Goal: Transaction & Acquisition: Download file/media

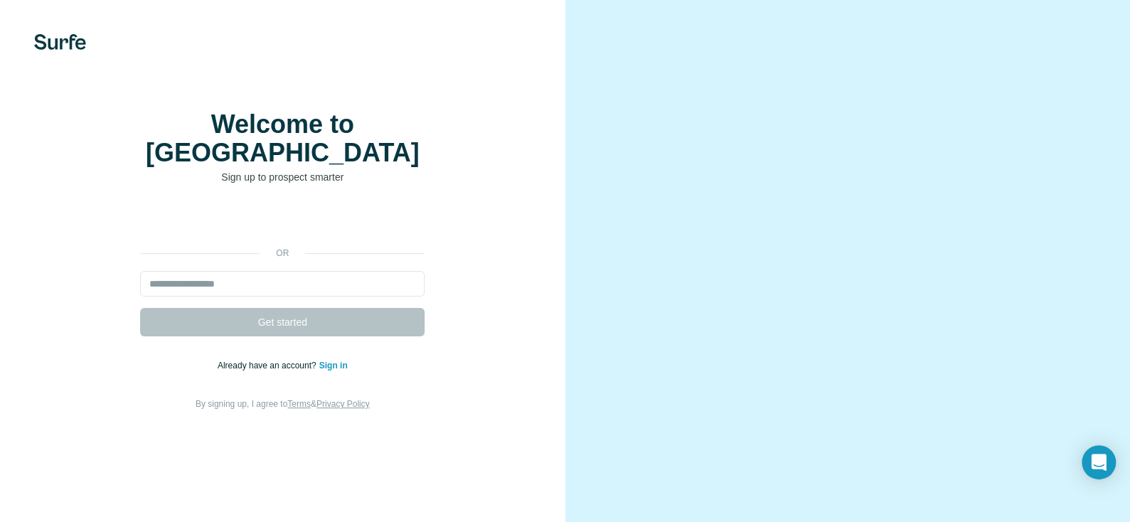
click at [226, 146] on div "Welcome to Surfe Sign up to prospect smarter or Get started Already have an acc…" at bounding box center [282, 261] width 565 height 522
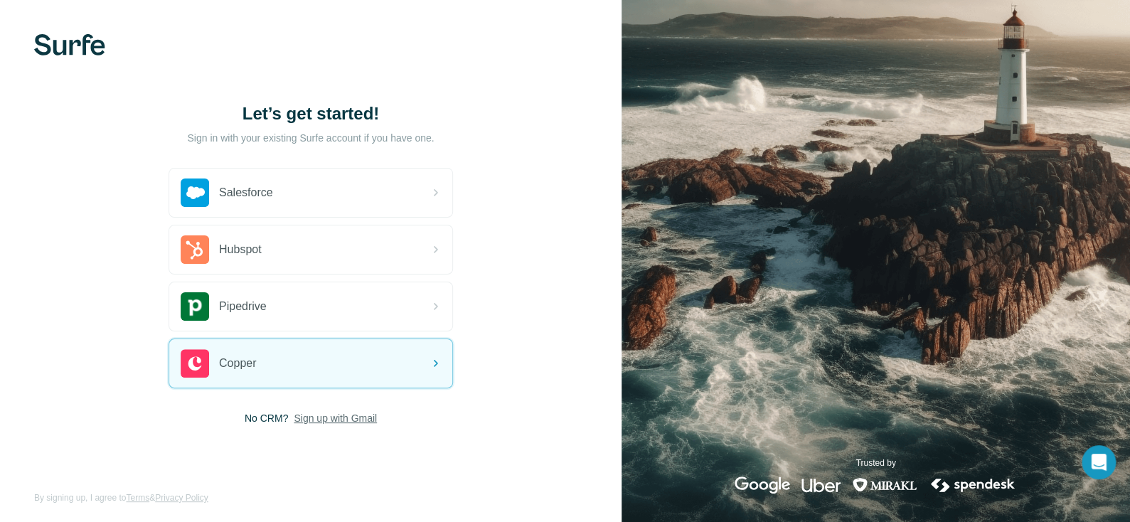
click at [345, 417] on span "Sign up with Gmail" at bounding box center [335, 418] width 83 height 14
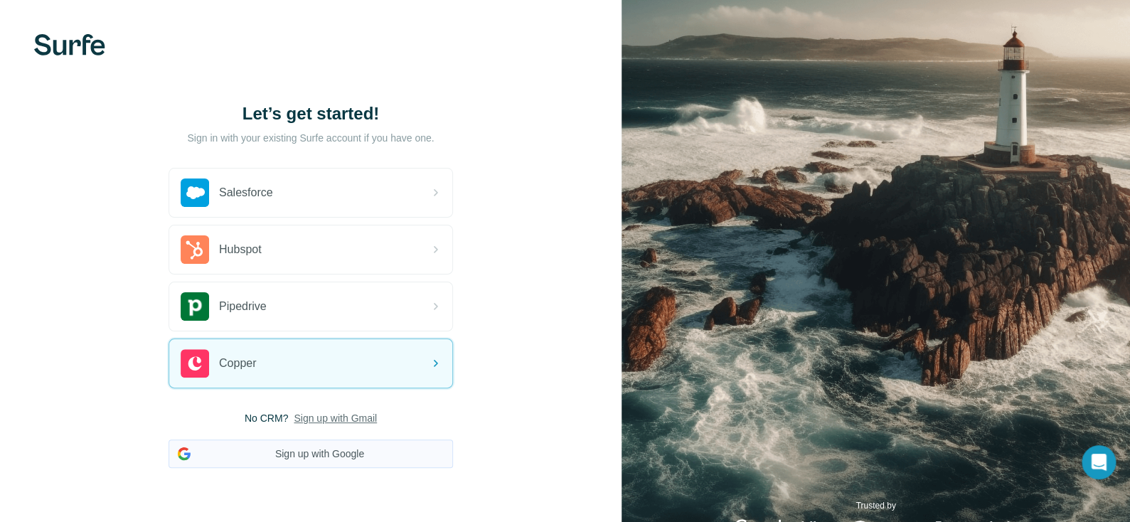
click at [338, 454] on button "Sign up with Google" at bounding box center [310, 453] width 284 height 28
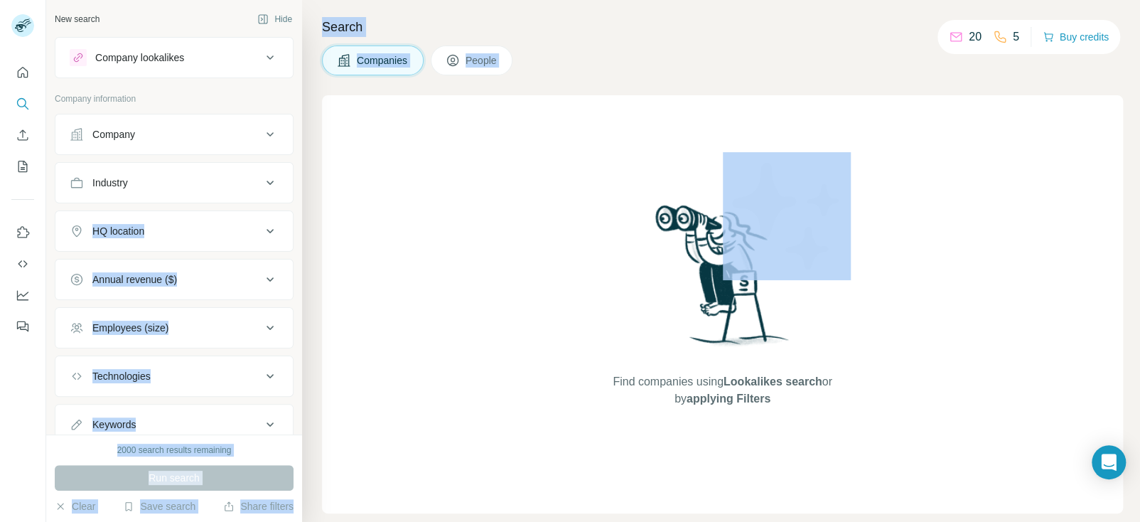
drag, startPoint x: 558, startPoint y: 134, endPoint x: 280, endPoint y: 158, distance: 279.0
click at [280, 158] on div "New search Hide Company lookalikes Company information Company Industry HQ loca…" at bounding box center [593, 261] width 1094 height 522
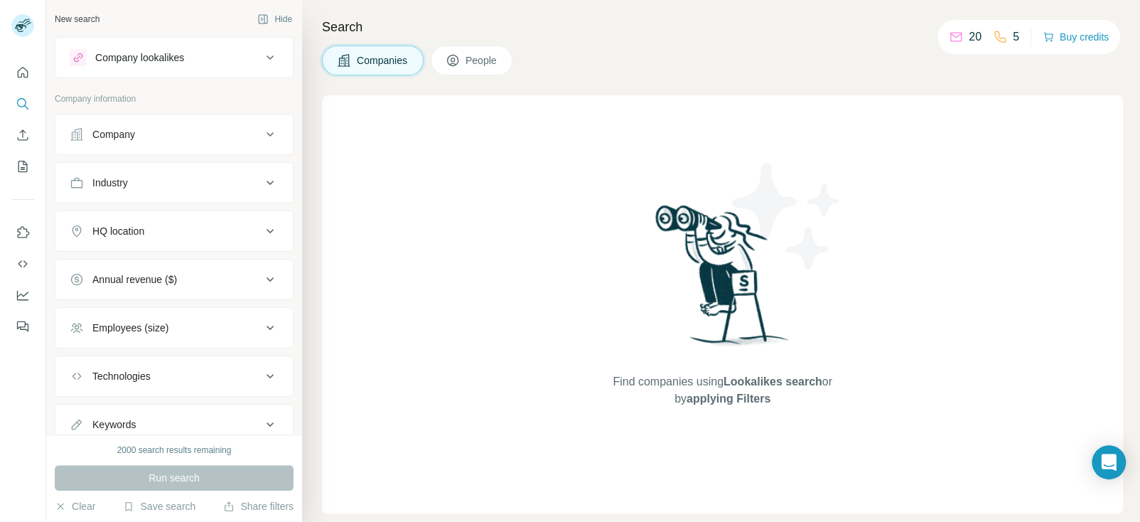
click at [377, 291] on div "Find companies using Lookalikes search or by applying Filters" at bounding box center [722, 304] width 801 height 418
click at [969, 34] on p "20" at bounding box center [975, 36] width 13 height 17
click at [951, 36] on icon at bounding box center [956, 37] width 14 height 14
click at [213, 130] on div "Company" at bounding box center [166, 134] width 192 height 14
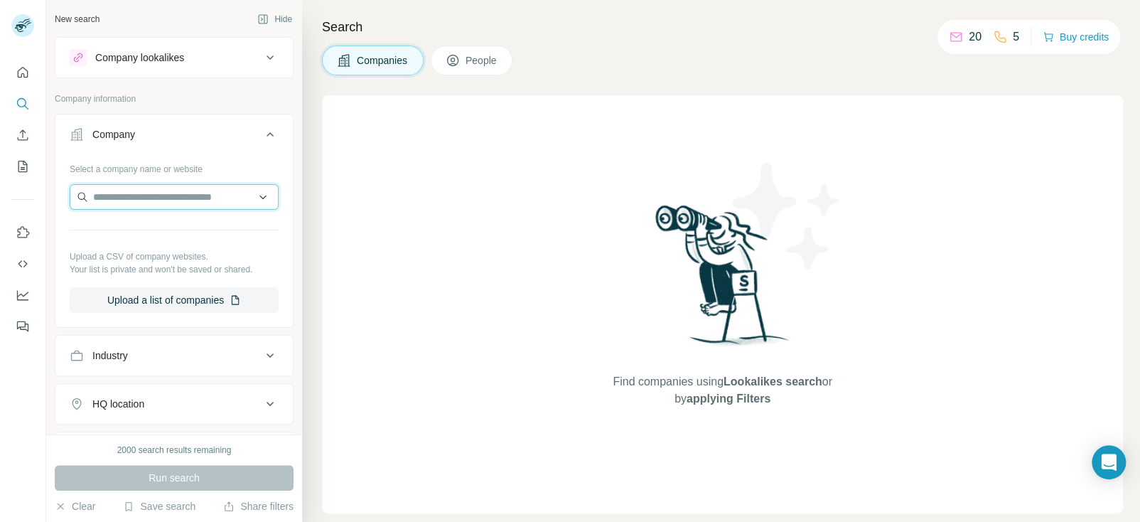
click at [230, 192] on input "text" at bounding box center [174, 197] width 209 height 26
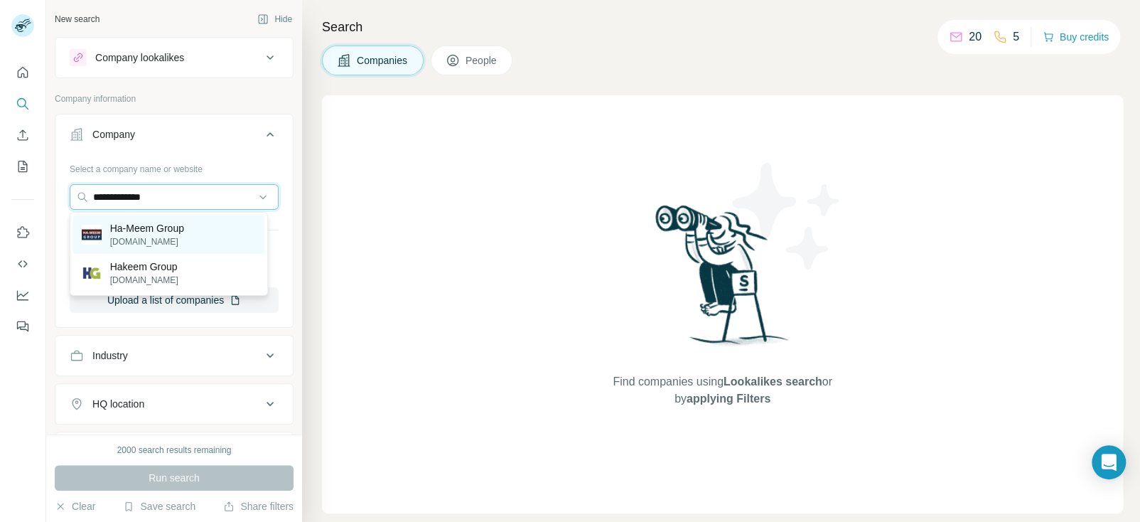
type input "**********"
click at [154, 226] on p "Ha-Meem Group" at bounding box center [147, 228] width 74 height 14
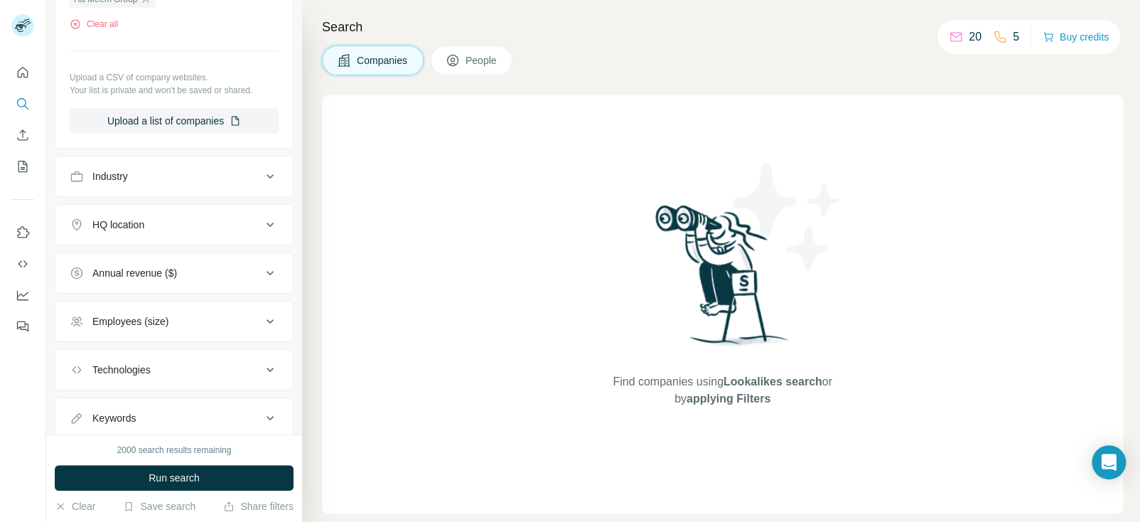
scroll to position [270, 0]
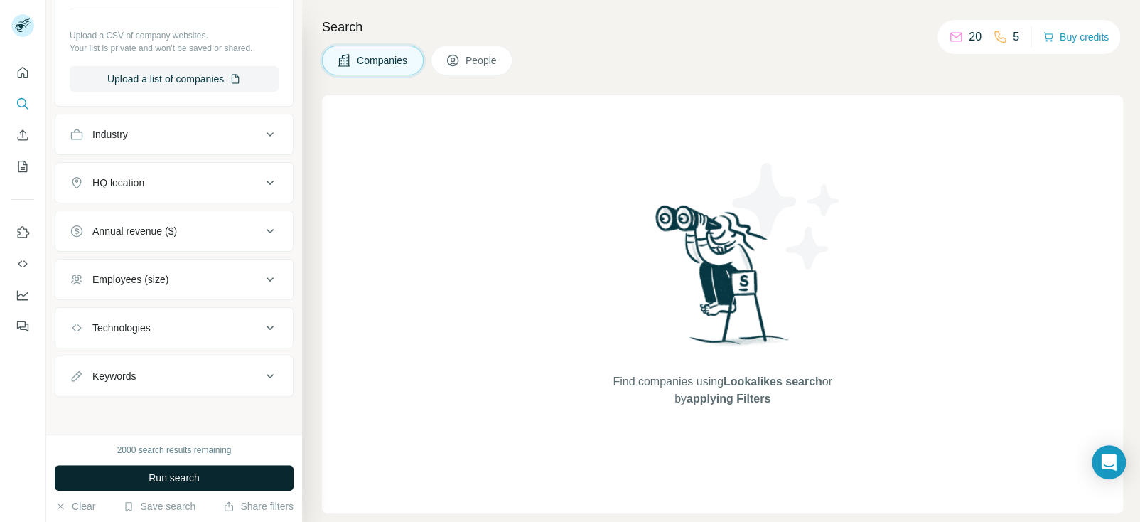
click at [189, 478] on span "Run search" at bounding box center [174, 478] width 51 height 14
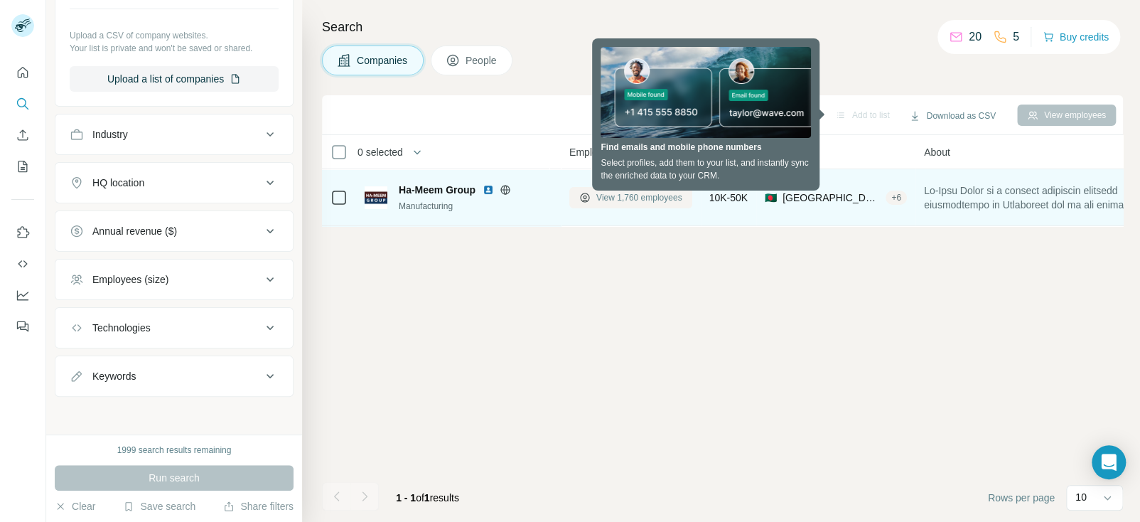
click at [598, 200] on span "View 1,760 employees" at bounding box center [639, 197] width 86 height 13
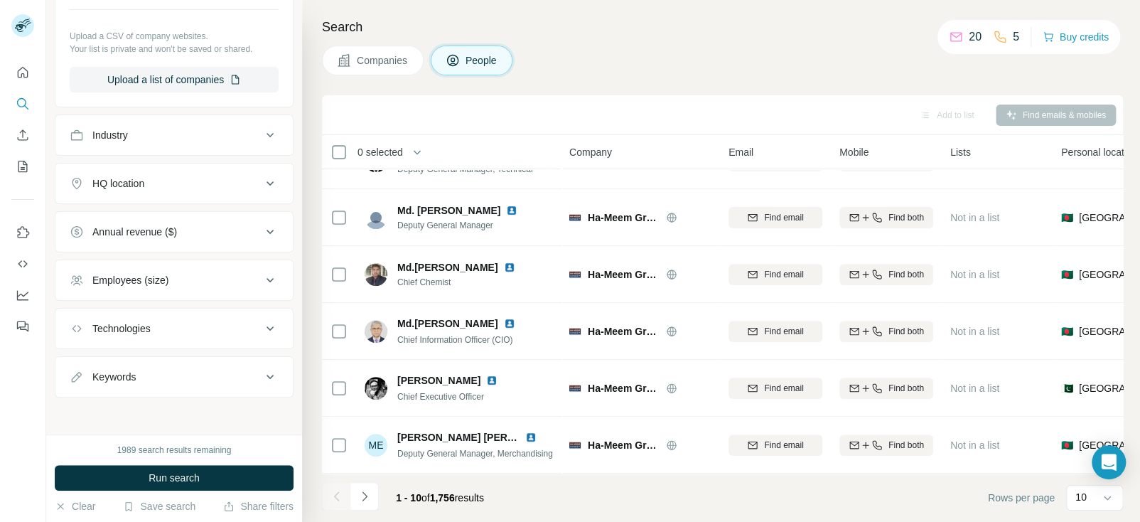
scroll to position [264, 0]
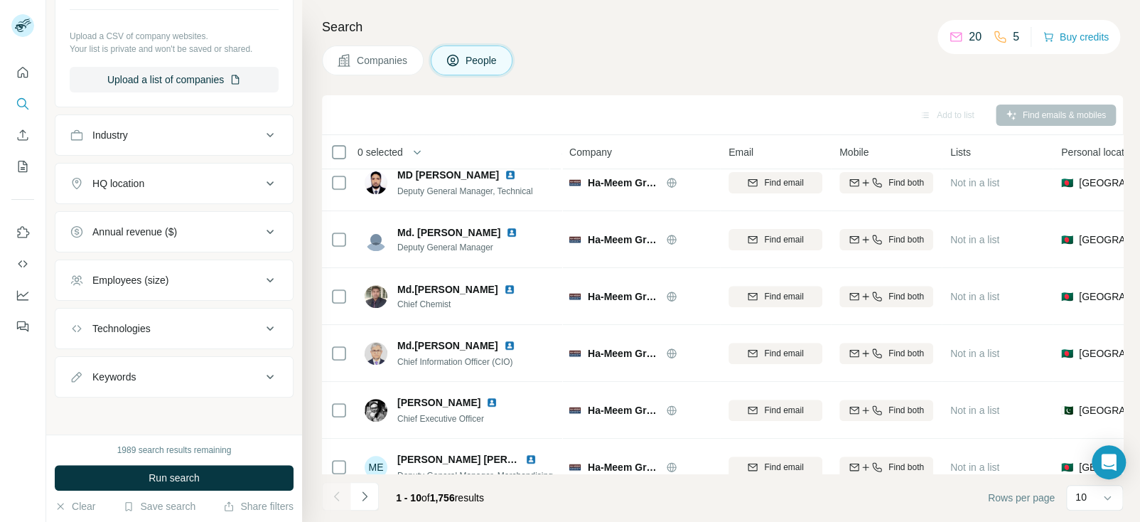
scroll to position [234, 0]
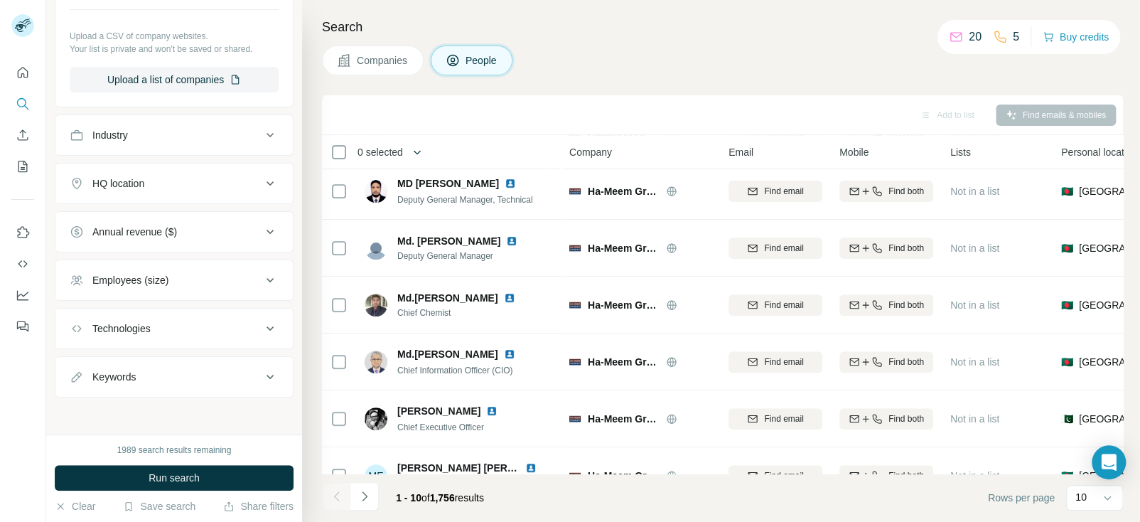
click at [416, 151] on icon "button" at bounding box center [417, 152] width 14 height 14
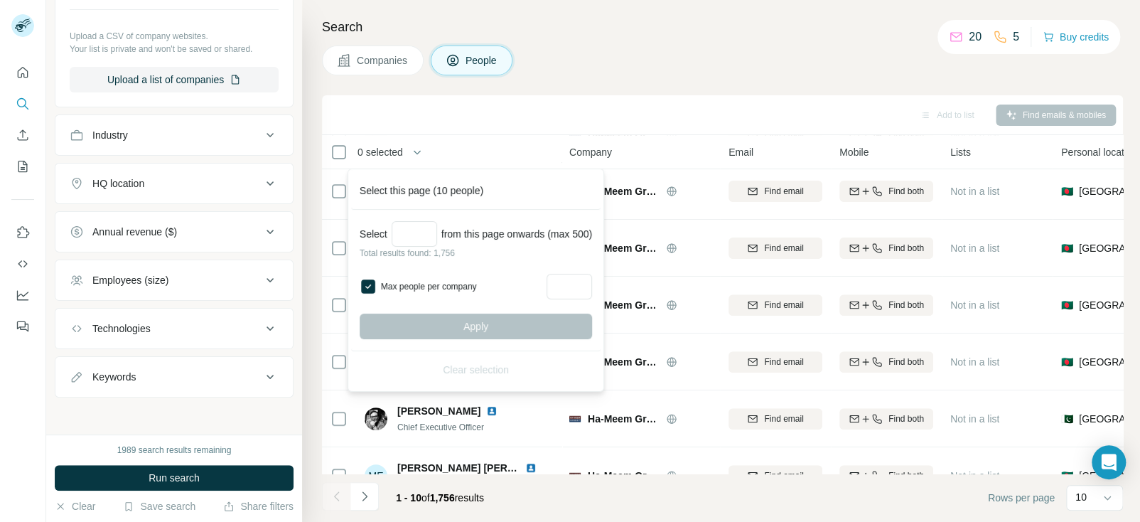
click at [481, 119] on div "Add to list Find emails & mobiles" at bounding box center [722, 114] width 787 height 25
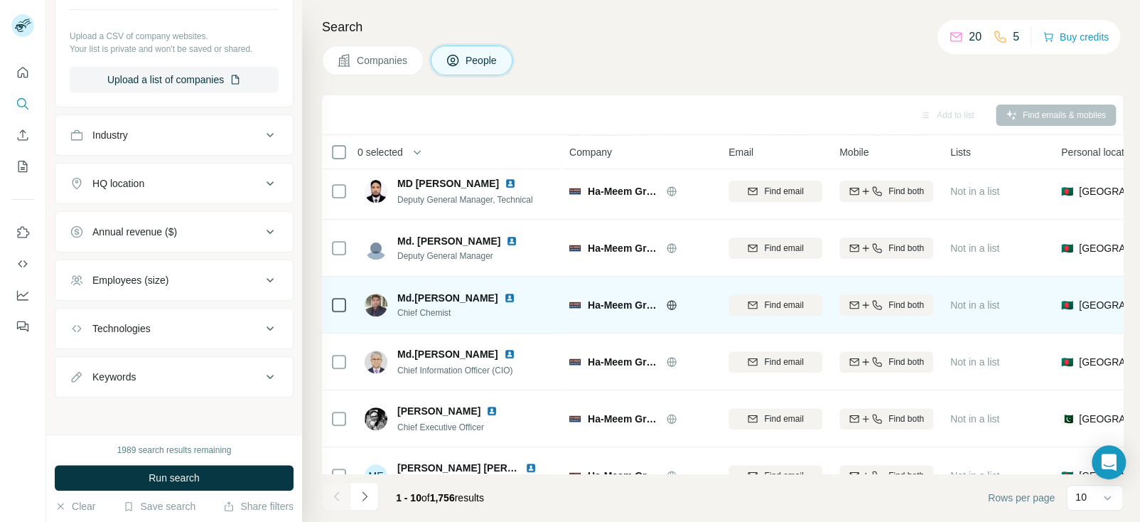
scroll to position [271, 0]
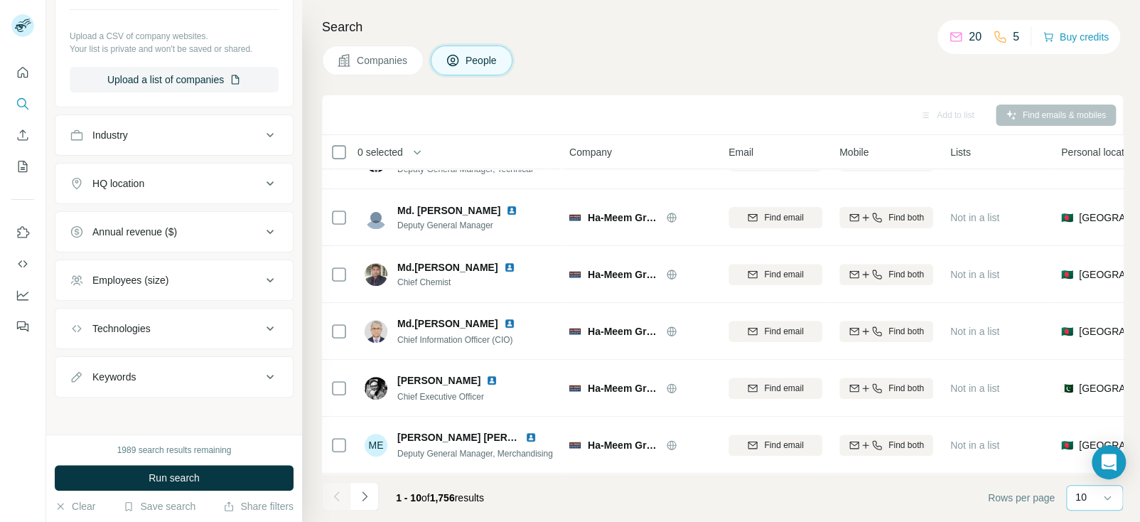
click at [1096, 496] on div "10" at bounding box center [1094, 497] width 36 height 14
click at [1085, 437] on p "20" at bounding box center [1083, 440] width 11 height 14
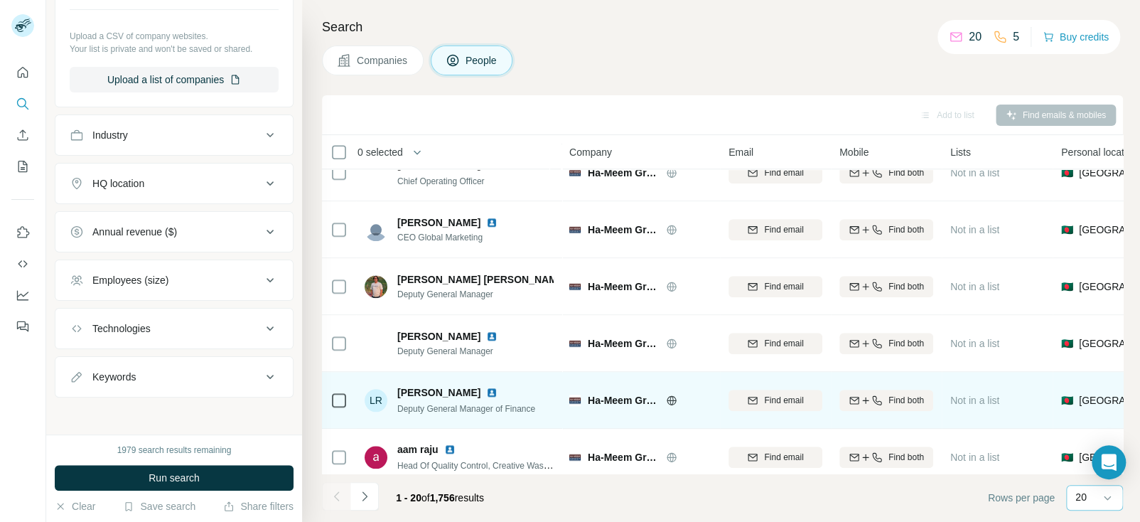
scroll to position [840, 0]
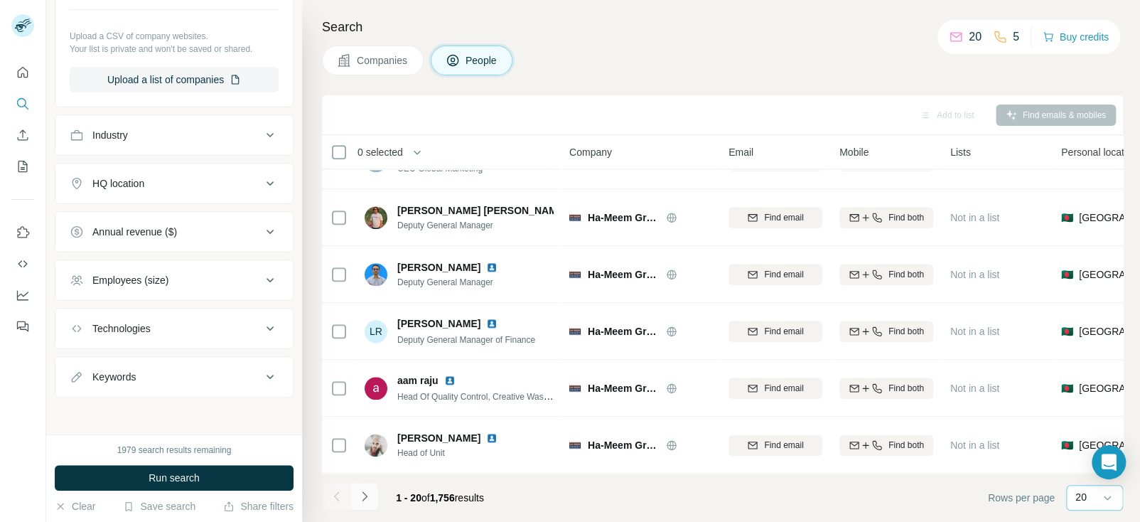
click at [363, 496] on icon "Navigate to next page" at bounding box center [365, 496] width 14 height 14
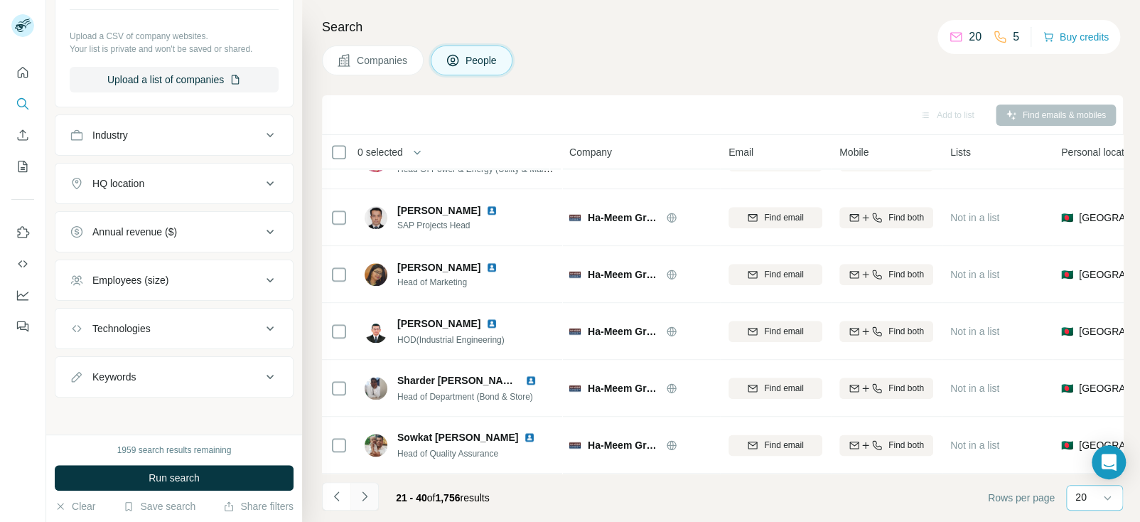
click at [363, 499] on icon "Navigate to next page" at bounding box center [364, 495] width 5 height 9
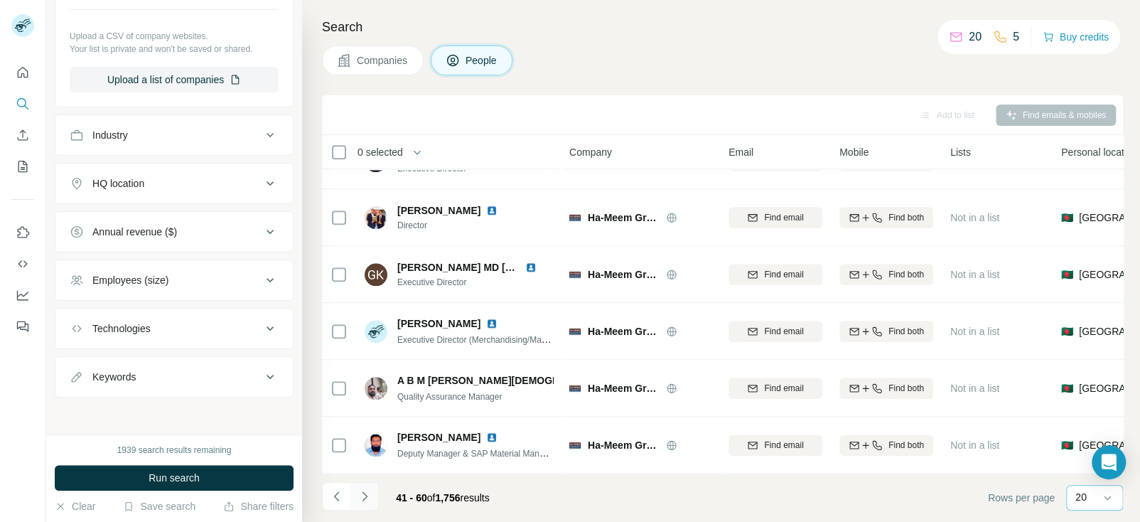
click at [363, 497] on icon "Navigate to next page" at bounding box center [365, 496] width 14 height 14
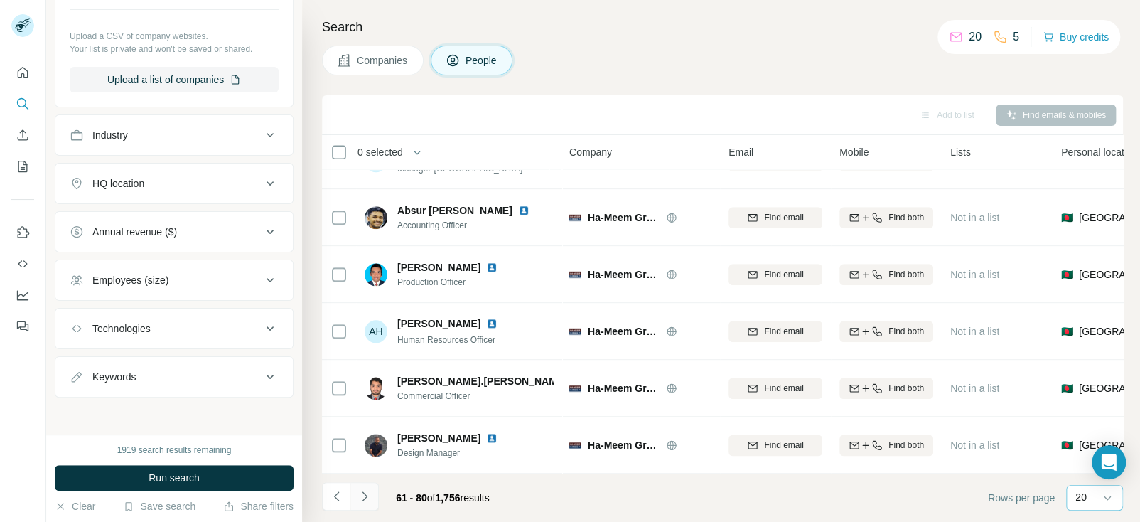
click at [360, 493] on icon "Navigate to next page" at bounding box center [365, 496] width 14 height 14
click at [363, 500] on icon "Navigate to next page" at bounding box center [365, 496] width 14 height 14
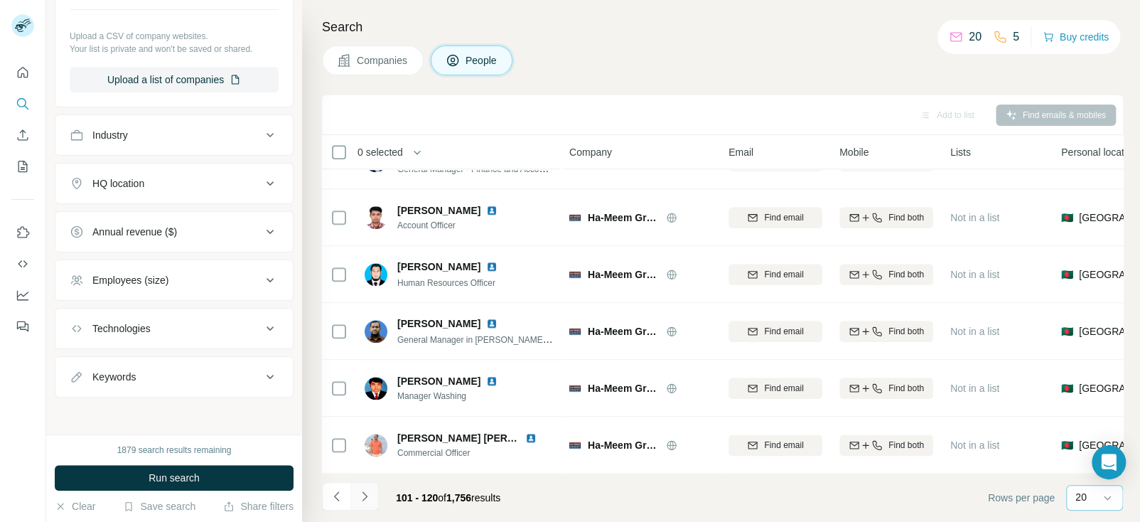
click at [365, 498] on icon "Navigate to next page" at bounding box center [365, 496] width 14 height 14
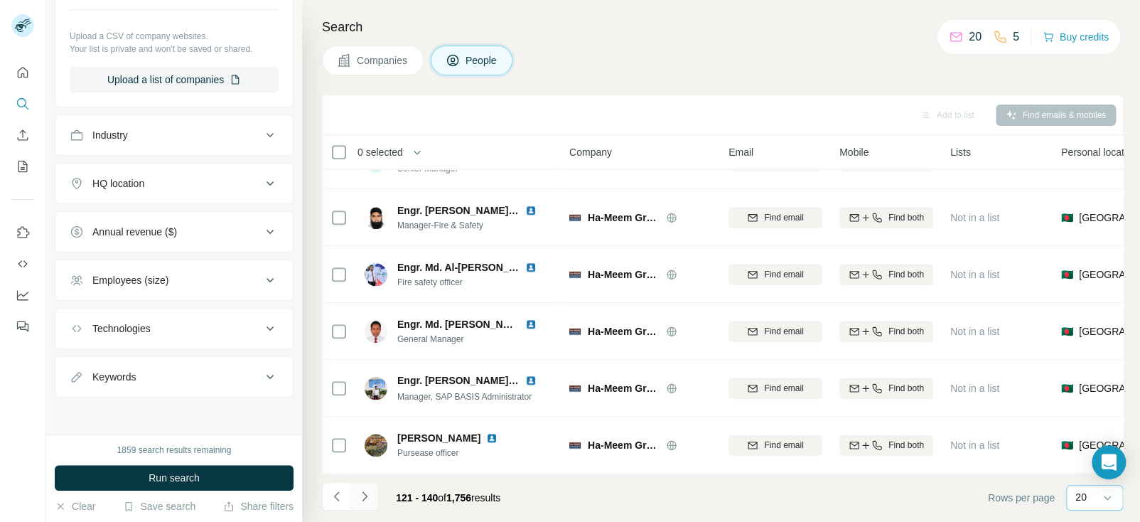
click at [363, 498] on icon "Navigate to next page" at bounding box center [365, 496] width 14 height 14
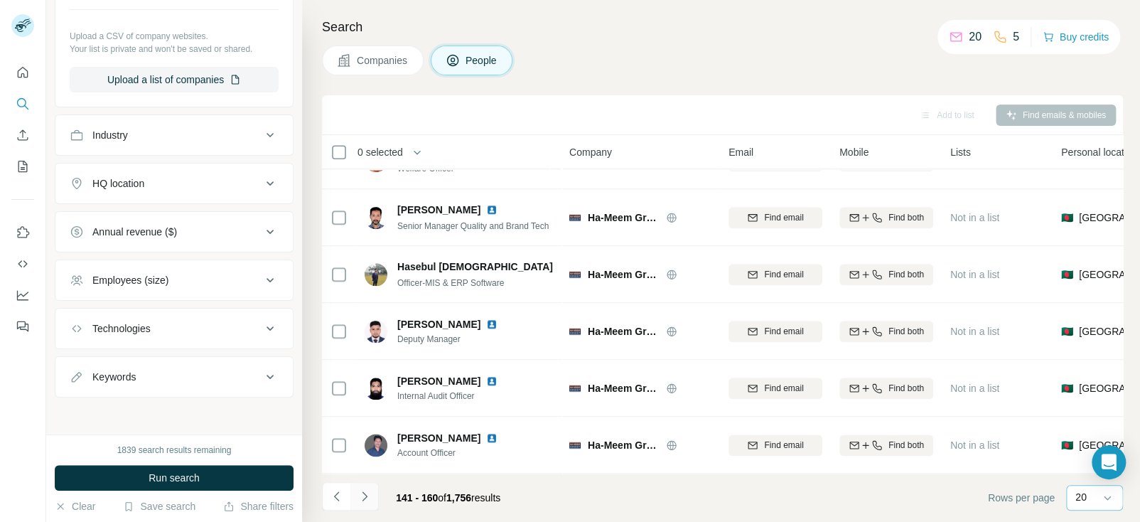
click at [365, 495] on icon "Navigate to next page" at bounding box center [364, 495] width 5 height 9
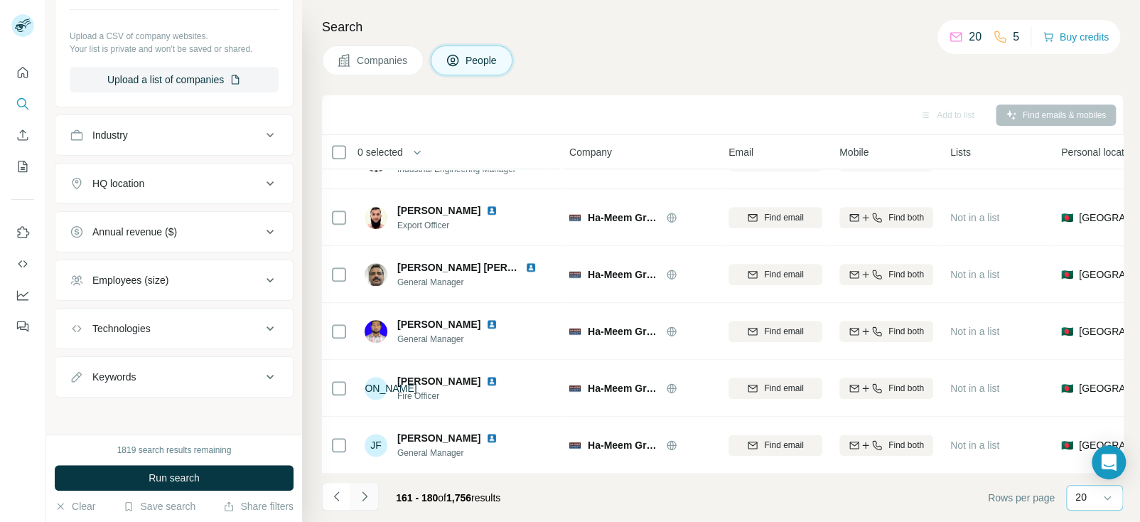
click at [363, 496] on icon "Navigate to next page" at bounding box center [365, 496] width 14 height 14
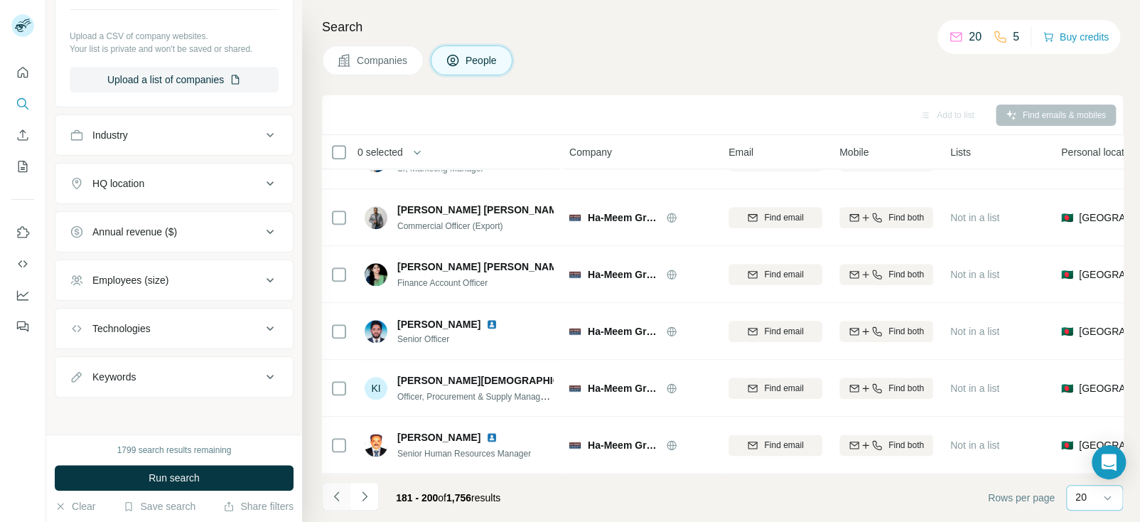
click at [334, 497] on icon "Navigate to previous page" at bounding box center [335, 495] width 5 height 9
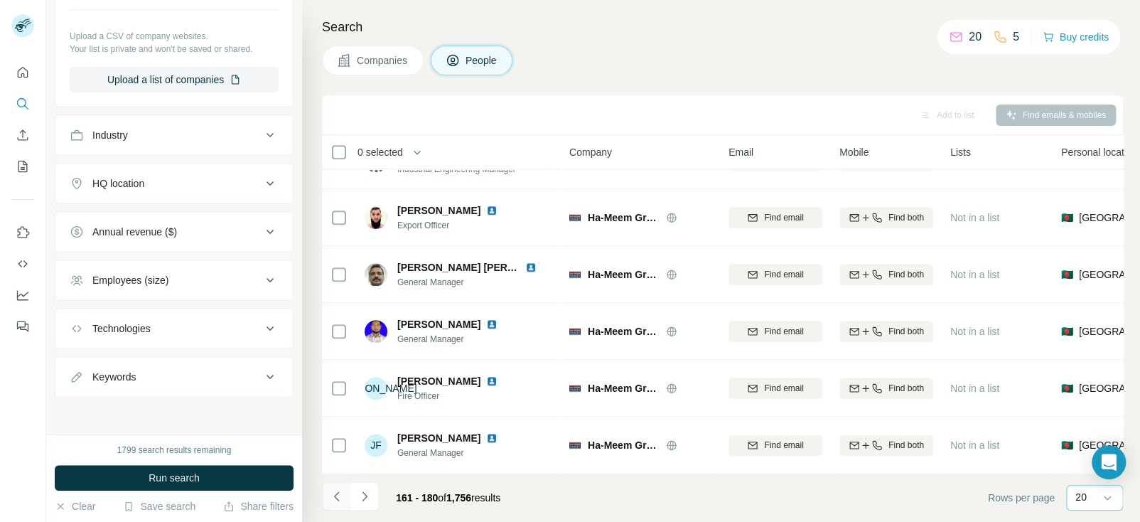
click at [334, 497] on icon "Navigate to previous page" at bounding box center [335, 495] width 5 height 9
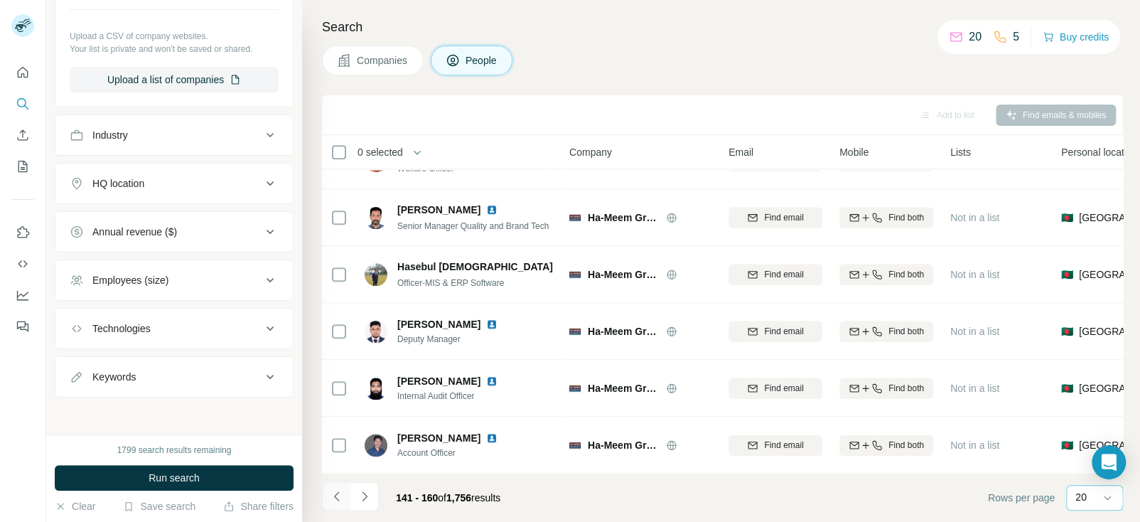
click at [334, 497] on icon "Navigate to previous page" at bounding box center [335, 495] width 5 height 9
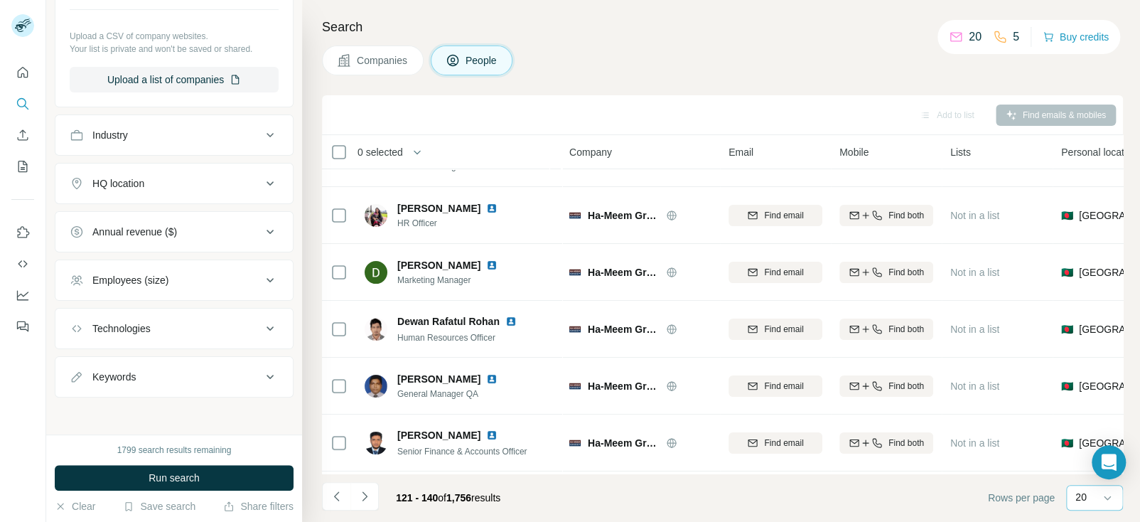
scroll to position [0, 0]
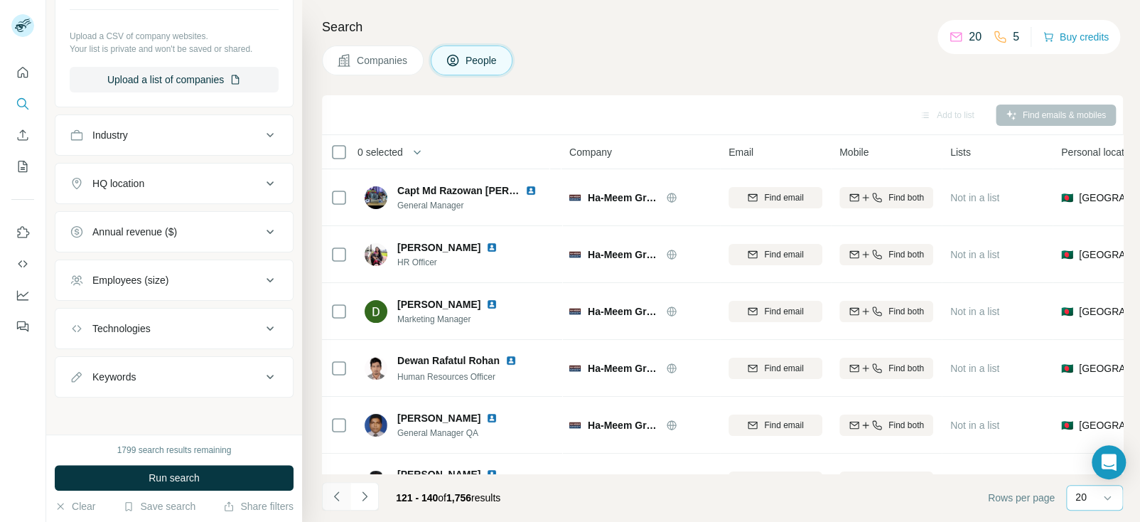
click at [336, 498] on icon "Navigate to previous page" at bounding box center [335, 495] width 5 height 9
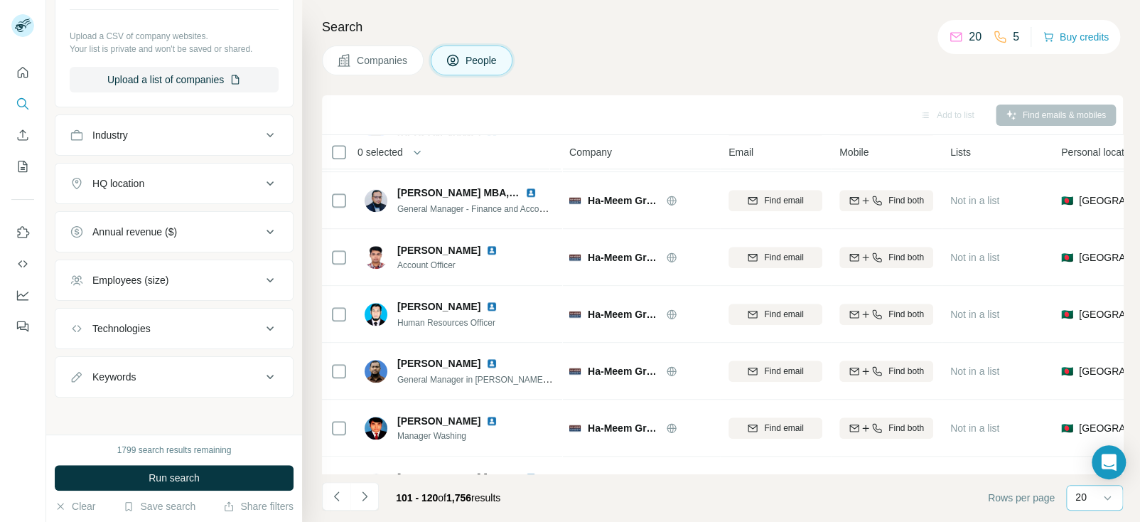
scroll to position [840, 0]
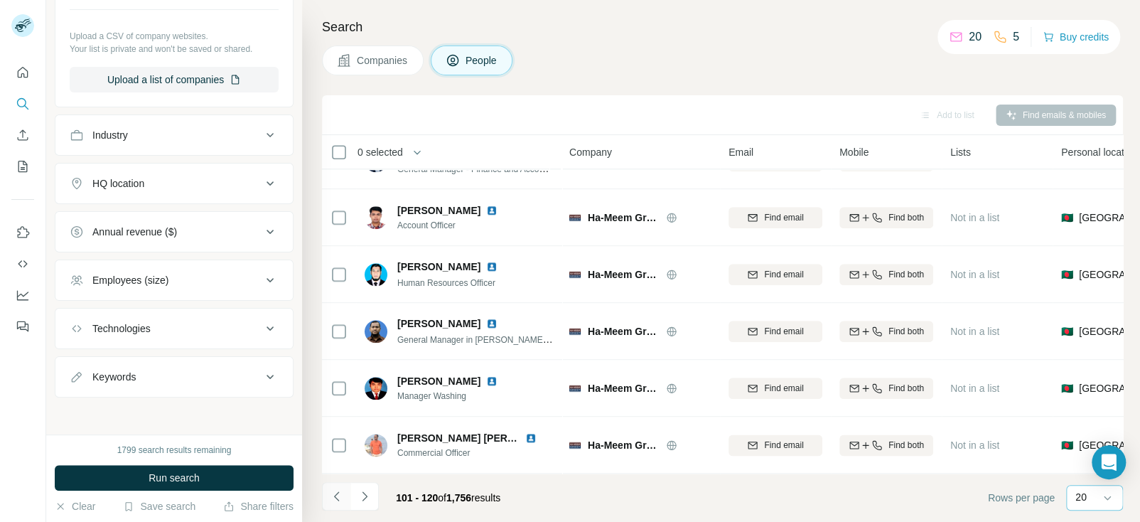
click at [334, 497] on icon "Navigate to previous page" at bounding box center [335, 495] width 5 height 9
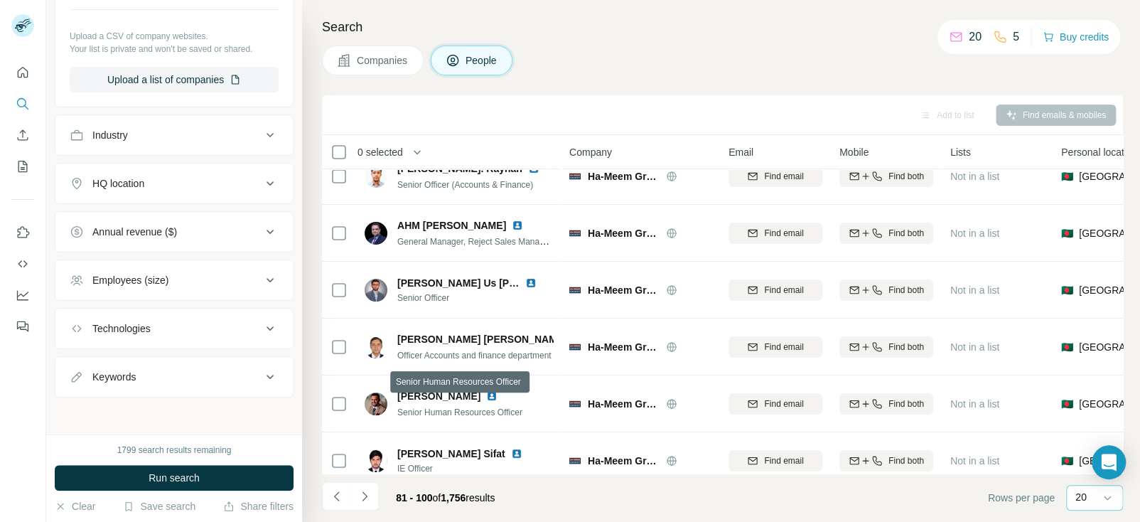
scroll to position [0, 0]
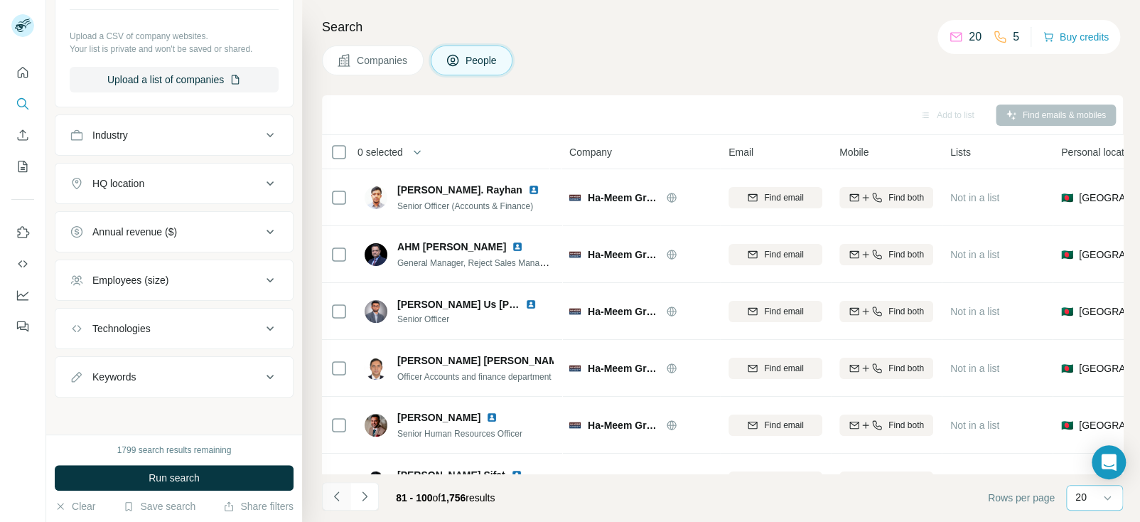
click at [336, 496] on icon "Navigate to previous page" at bounding box center [337, 496] width 14 height 14
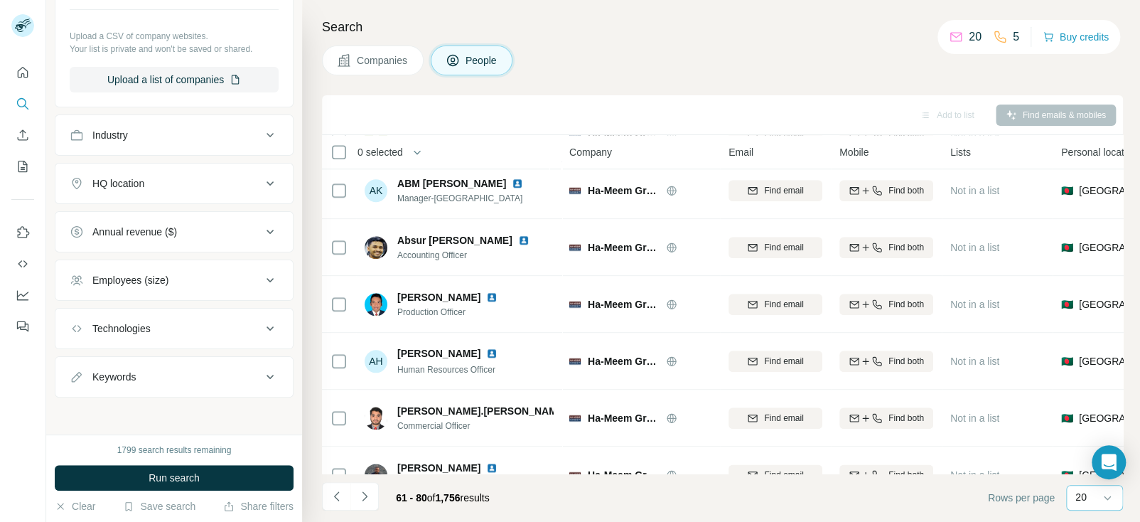
scroll to position [840, 0]
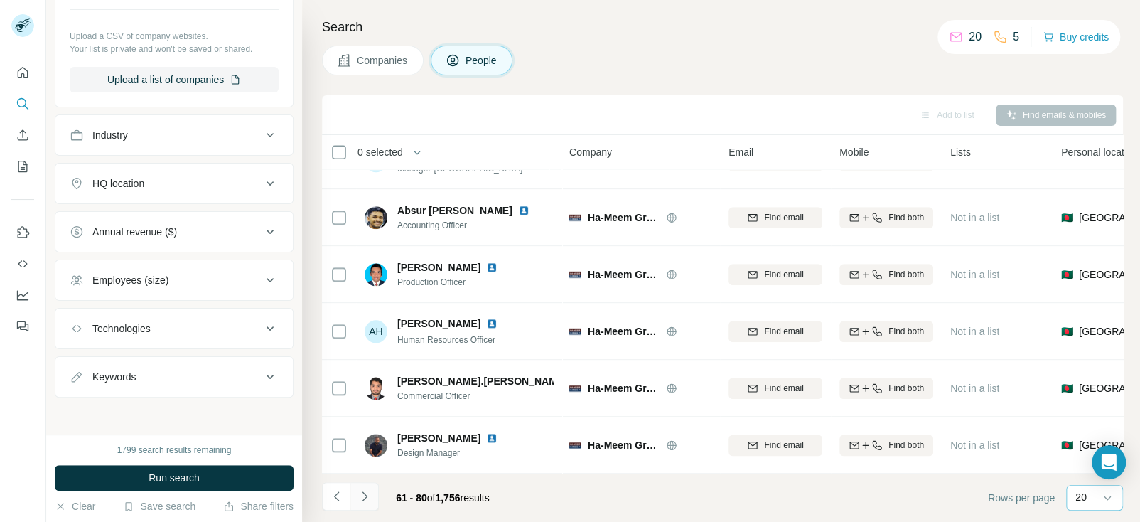
click at [365, 496] on icon "Navigate to next page" at bounding box center [365, 496] width 14 height 14
click at [365, 493] on icon "Navigate to next page" at bounding box center [365, 496] width 14 height 14
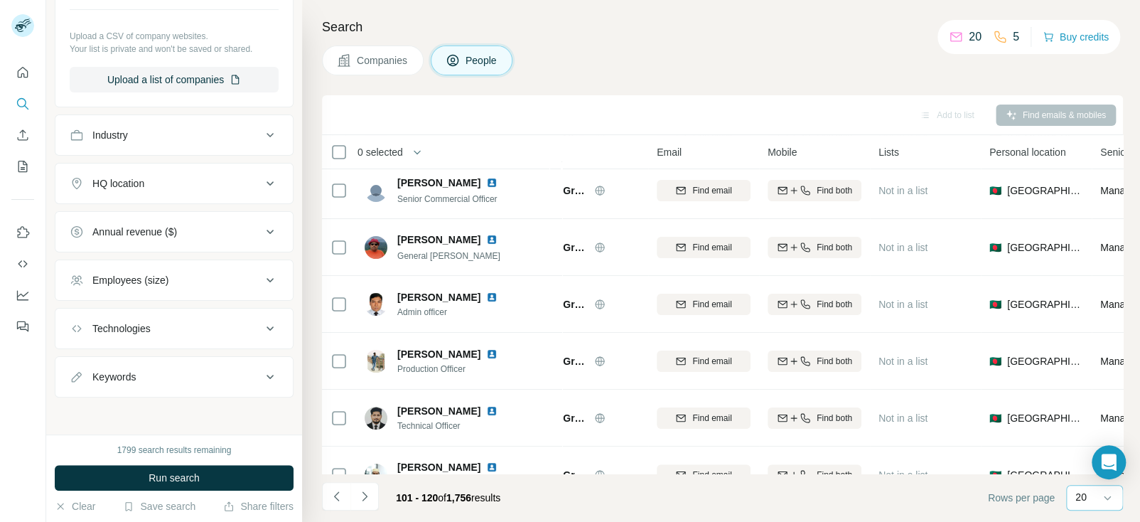
scroll to position [60, 72]
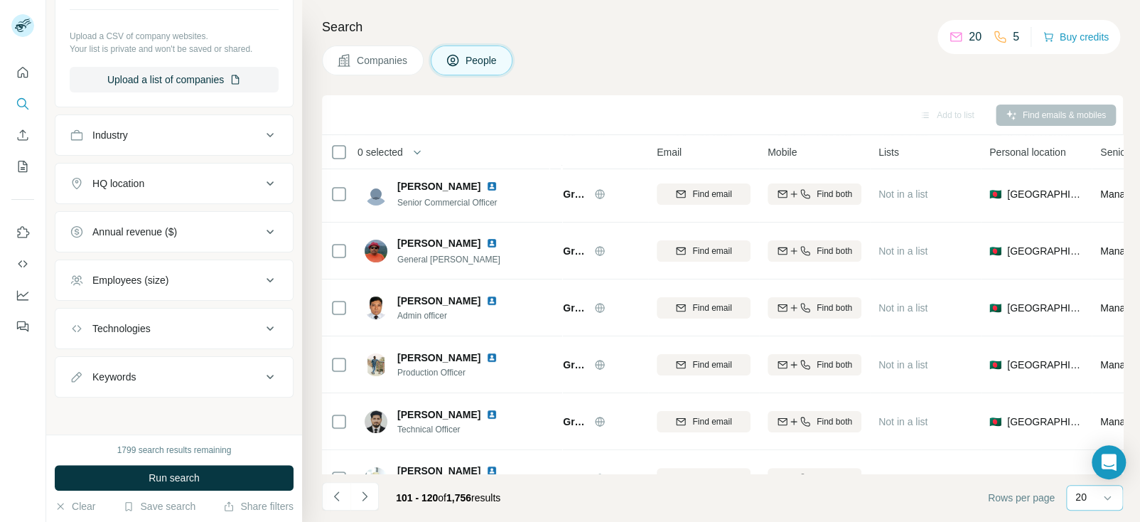
click at [262, 137] on icon at bounding box center [270, 135] width 17 height 17
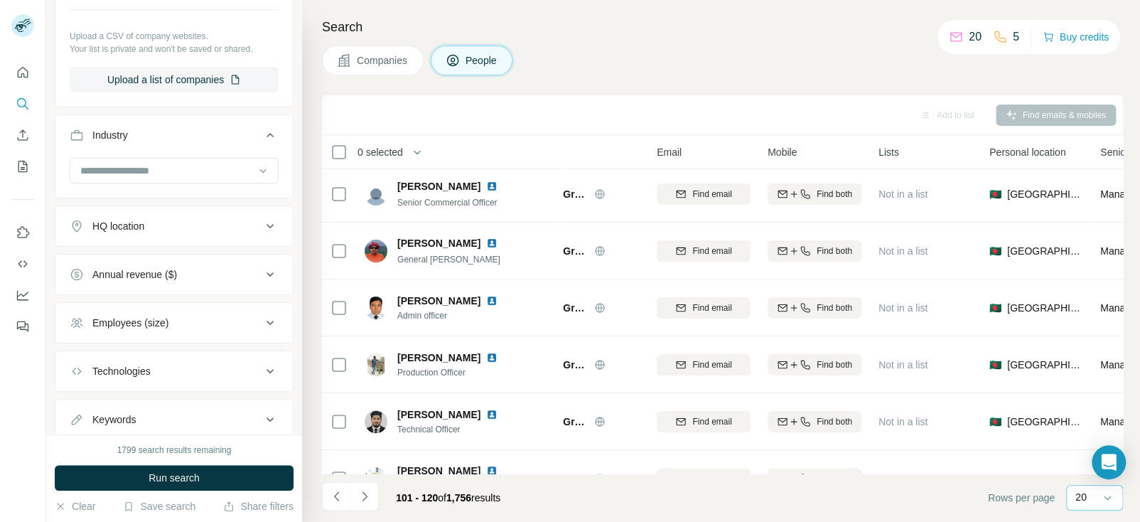
click at [262, 137] on icon at bounding box center [270, 135] width 17 height 17
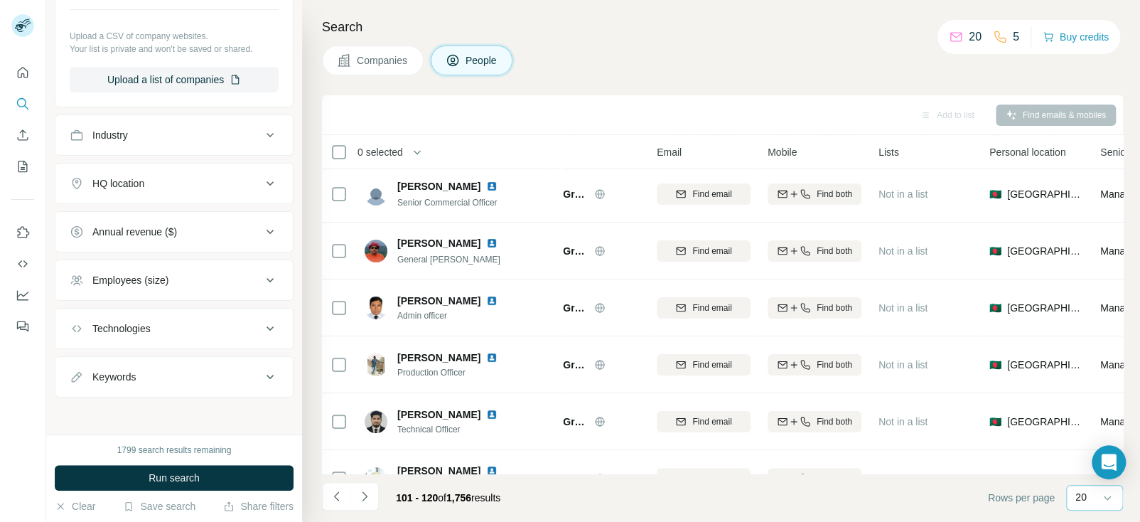
click at [262, 284] on icon at bounding box center [270, 280] width 17 height 17
click at [1037, 116] on div "Find emails & mobiles" at bounding box center [1056, 115] width 120 height 21
click at [466, 66] on span "People" at bounding box center [482, 60] width 33 height 14
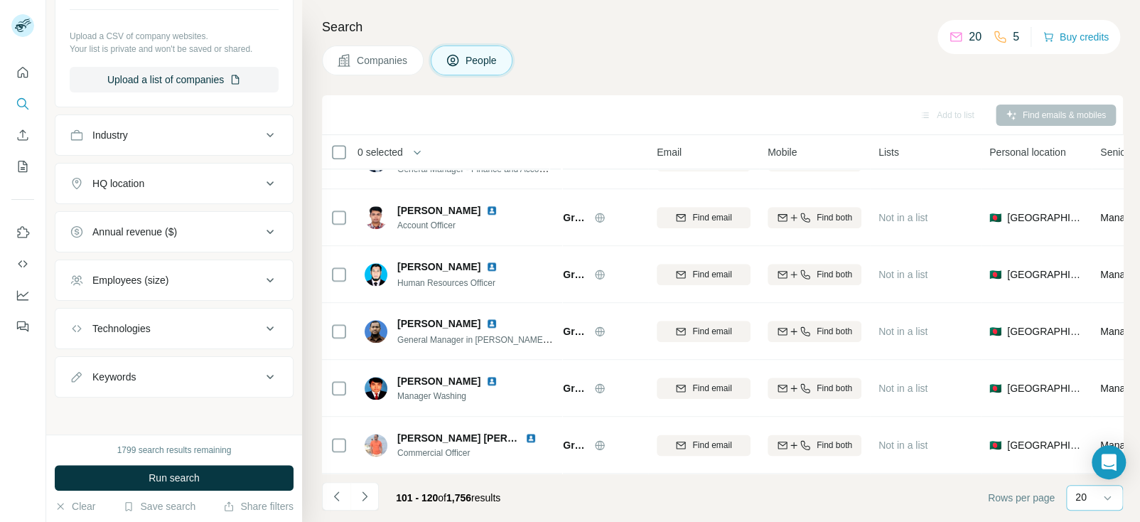
scroll to position [840, 72]
click at [25, 73] on icon "Quick start" at bounding box center [23, 72] width 14 height 14
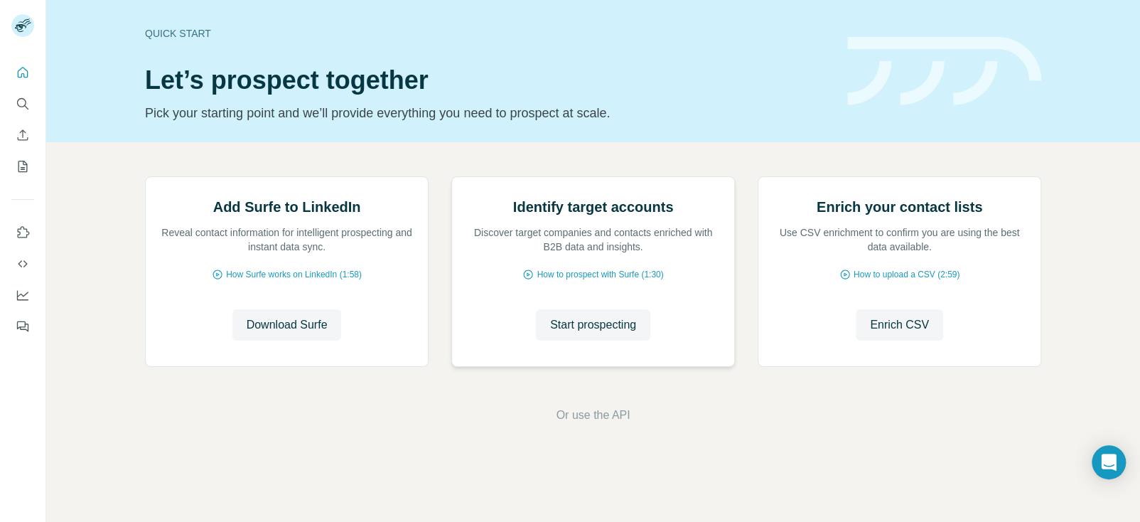
scroll to position [92, 0]
click at [291, 333] on span "Download Surfe" at bounding box center [287, 324] width 81 height 17
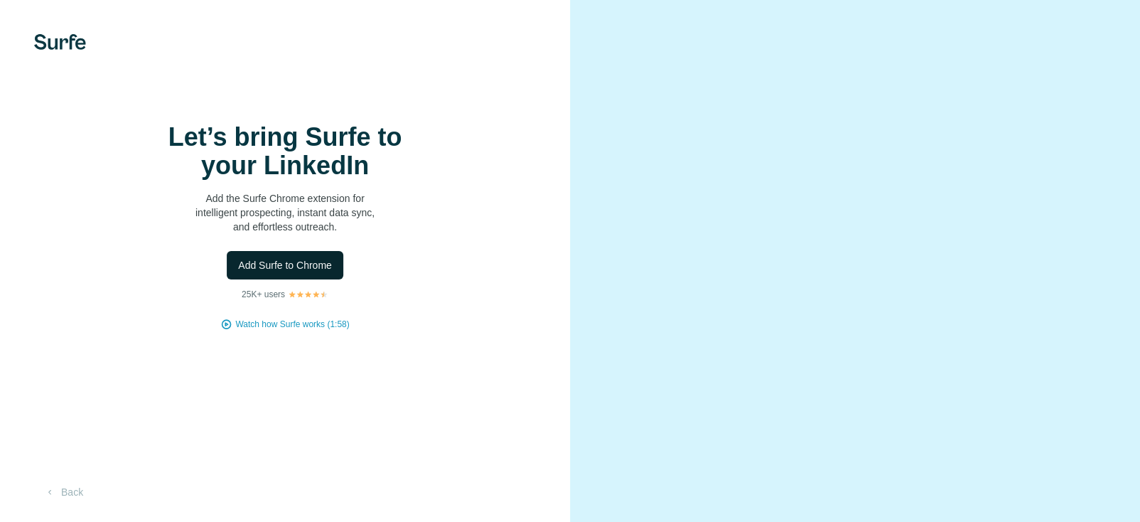
click at [315, 262] on span "Add Surfe to Chrome" at bounding box center [285, 265] width 94 height 14
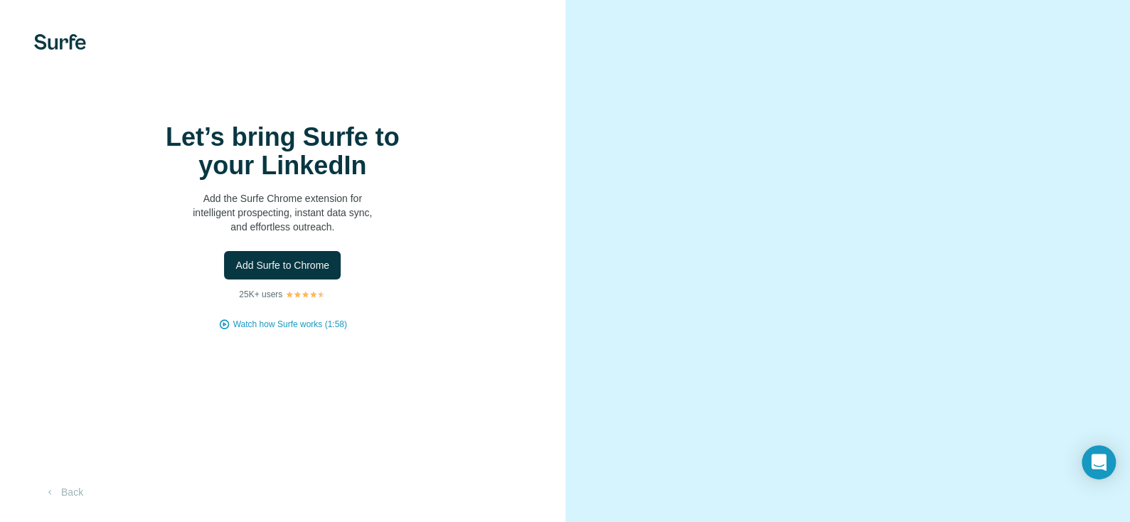
drag, startPoint x: 315, startPoint y: 262, endPoint x: 749, endPoint y: 63, distance: 477.8
click at [749, 139] on video at bounding box center [848, 260] width 486 height 242
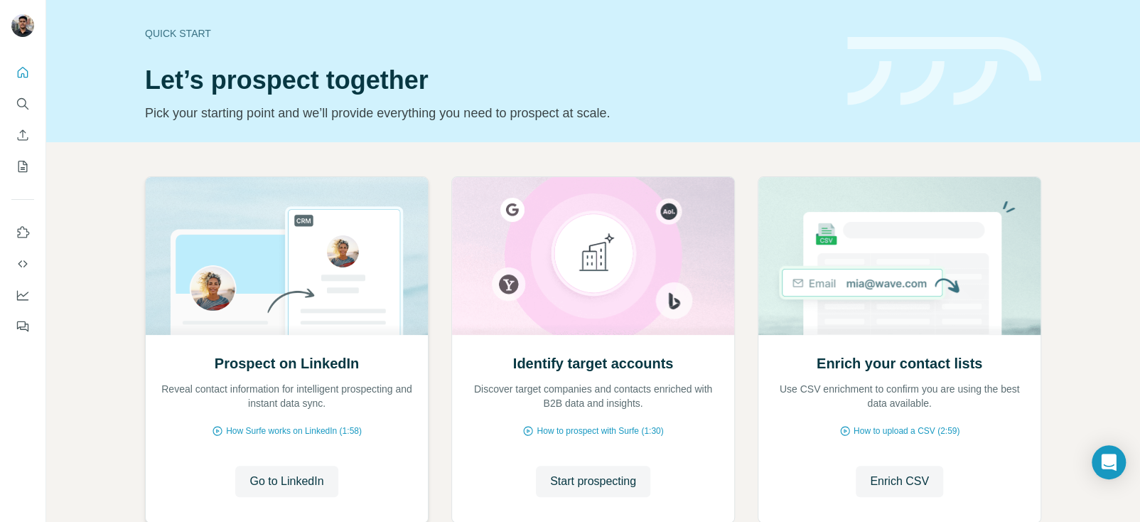
click at [286, 291] on img at bounding box center [287, 256] width 284 height 158
click at [281, 429] on span "How Surfe works on LinkedIn (1:58)" at bounding box center [294, 430] width 136 height 13
